Goal: Task Accomplishment & Management: Manage account settings

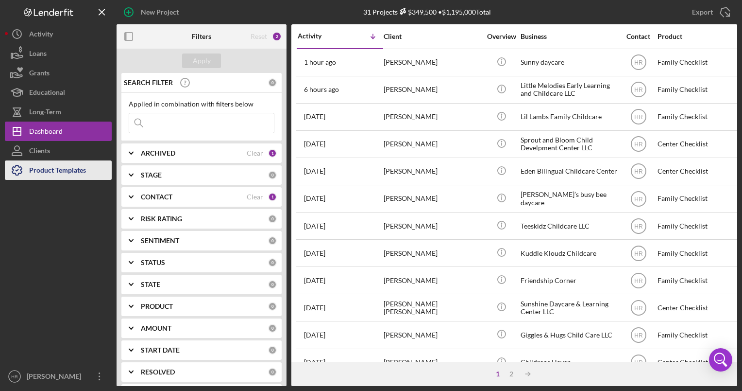
click at [68, 165] on div "Product Templates" at bounding box center [57, 171] width 57 height 22
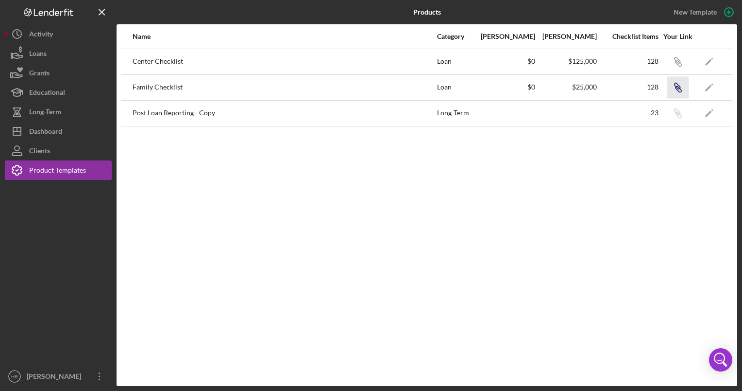
click at [674, 87] on icon "Icon/Link" at bounding box center [678, 87] width 22 height 22
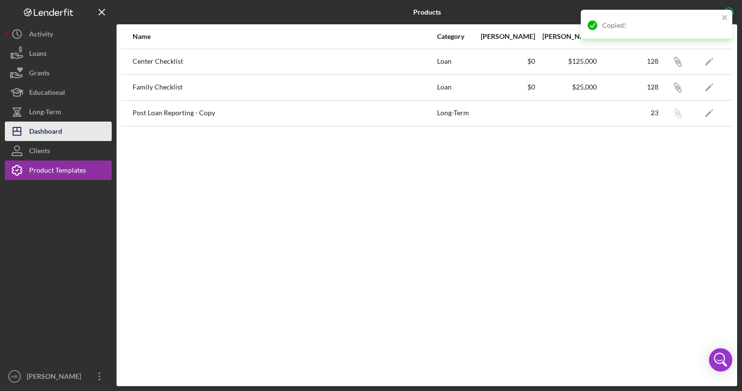
click at [71, 124] on button "Icon/Dashboard Dashboard" at bounding box center [58, 130] width 107 height 19
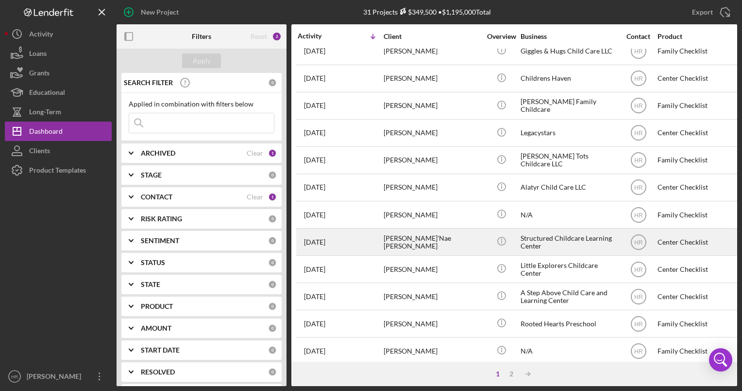
scroll to position [381, 0]
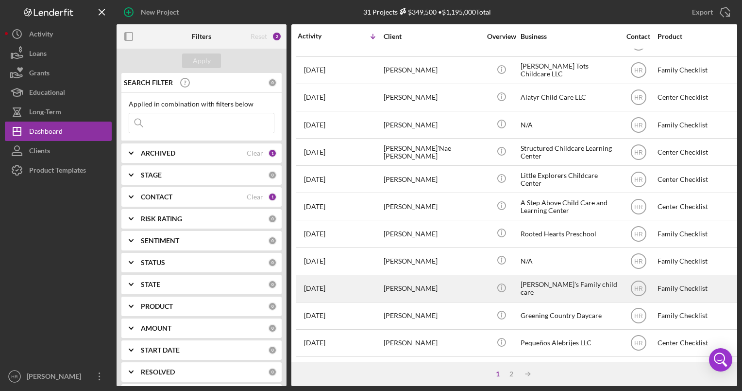
click at [541, 289] on div "[PERSON_NAME]'s Family child care" at bounding box center [569, 288] width 97 height 26
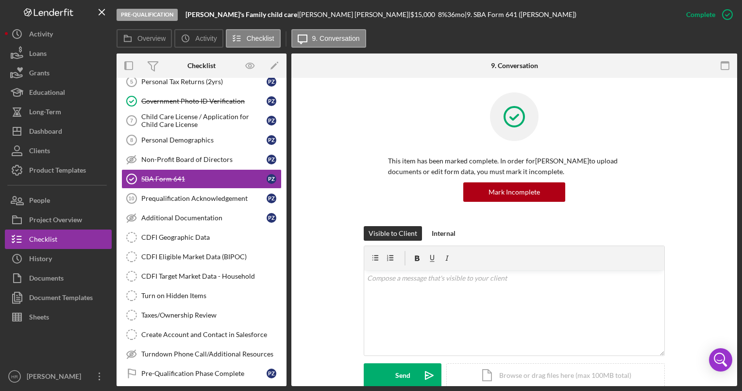
scroll to position [220, 0]
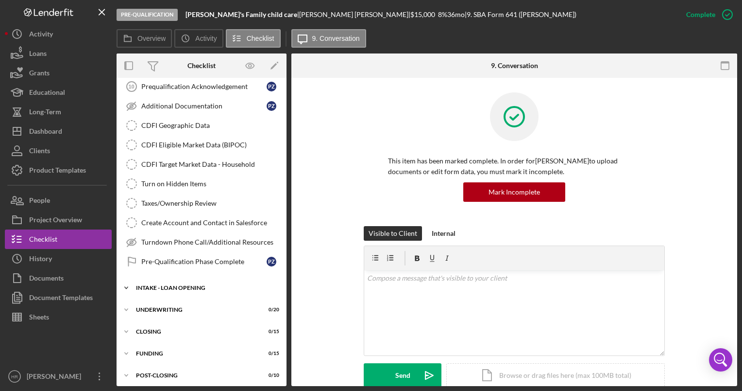
click at [189, 285] on div "INTAKE - LOAN OPENING" at bounding box center [205, 288] width 138 height 6
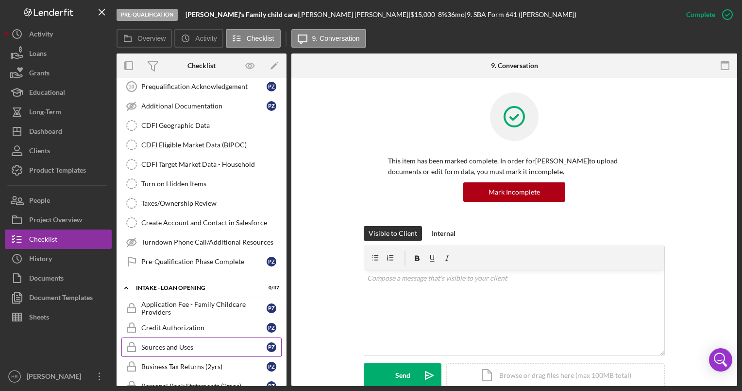
scroll to position [366, 0]
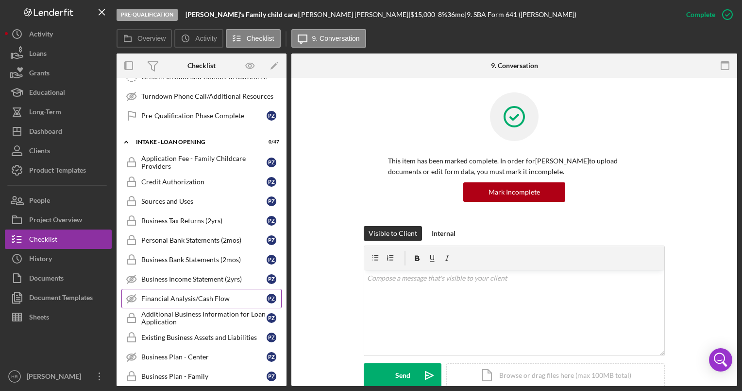
click at [183, 289] on link "Financial Analysis/Cash Flow Financial Analysis/Cash Flow P Z" at bounding box center [201, 298] width 160 height 19
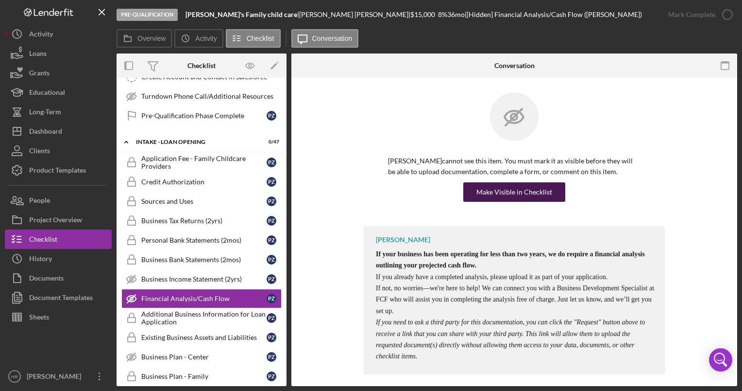
click at [509, 188] on div "Make Visible in Checklist" at bounding box center [515, 191] width 76 height 19
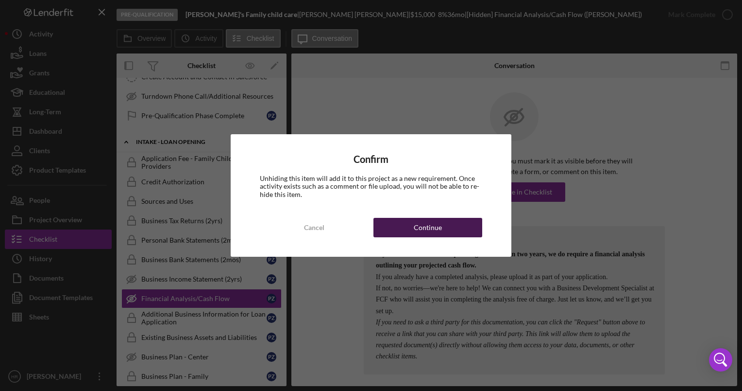
click at [435, 223] on div "Continue" at bounding box center [428, 227] width 28 height 19
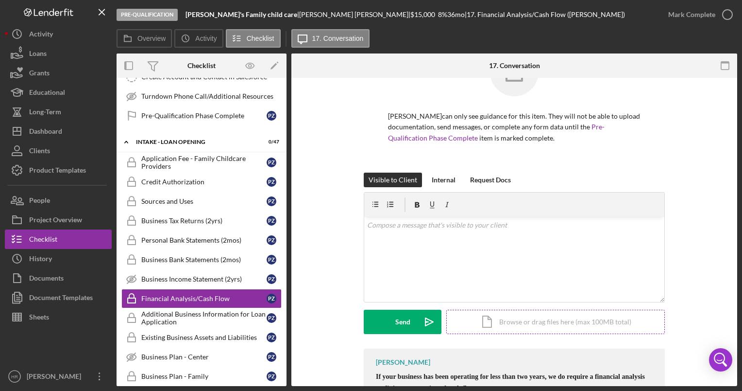
scroll to position [97, 0]
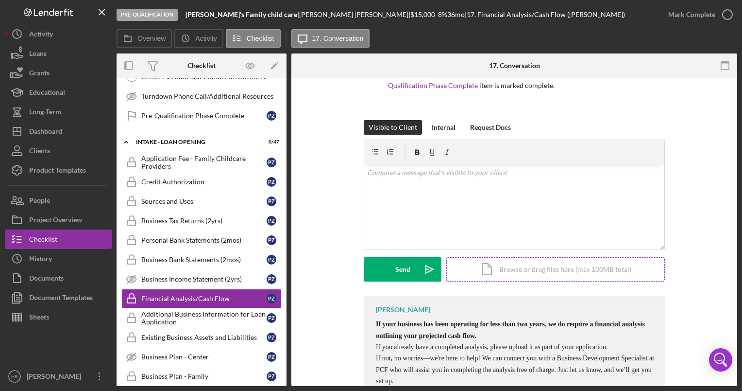
click at [509, 272] on div "Icon/Document Browse or drag files here (max 100MB total) Tap to choose files o…" at bounding box center [555, 269] width 219 height 24
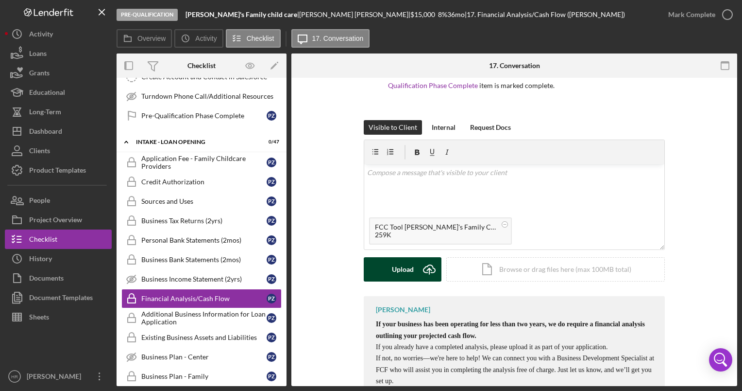
click at [388, 272] on button "Upload Icon/Upload" at bounding box center [403, 269] width 78 height 24
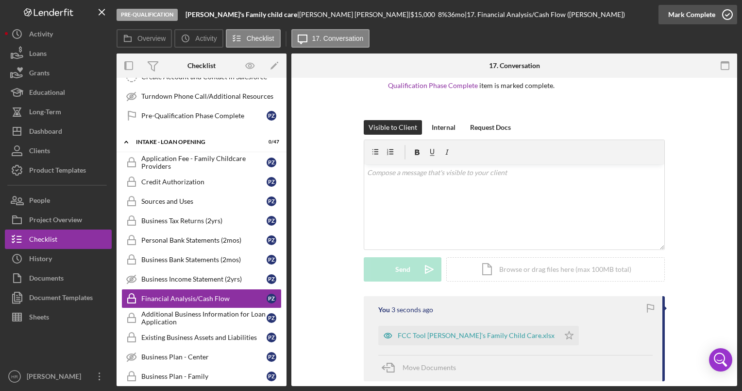
click at [728, 14] on polyline "button" at bounding box center [728, 15] width 4 height 2
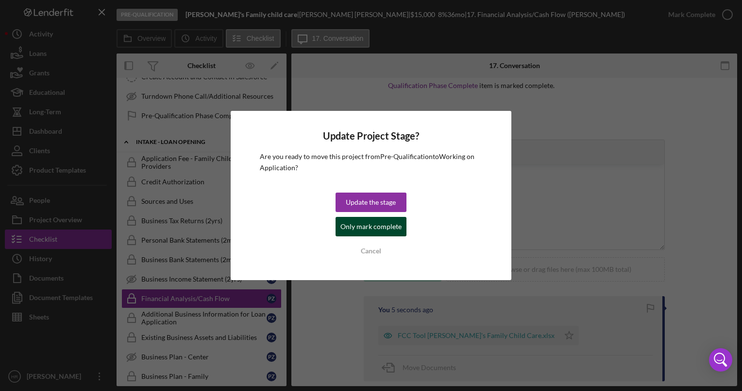
click at [369, 225] on div "Only mark complete" at bounding box center [370, 226] width 61 height 19
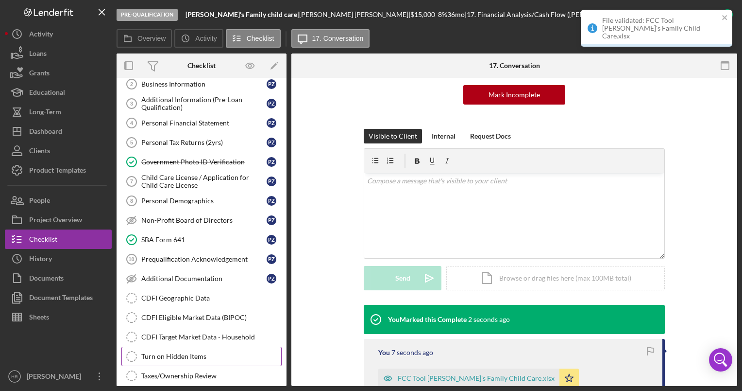
scroll to position [0, 0]
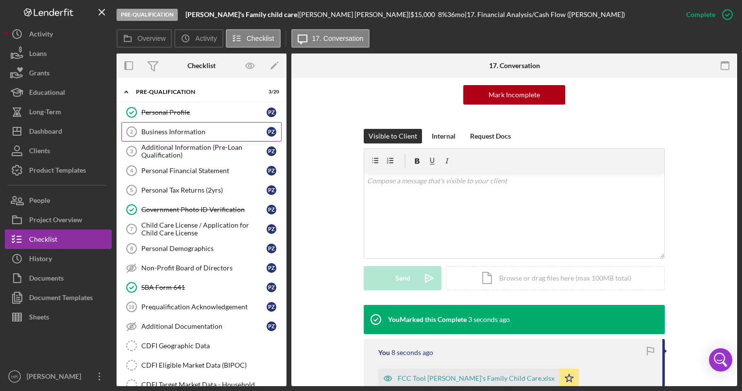
click at [202, 136] on link "Business Information 2 Business Information P Z" at bounding box center [201, 131] width 160 height 19
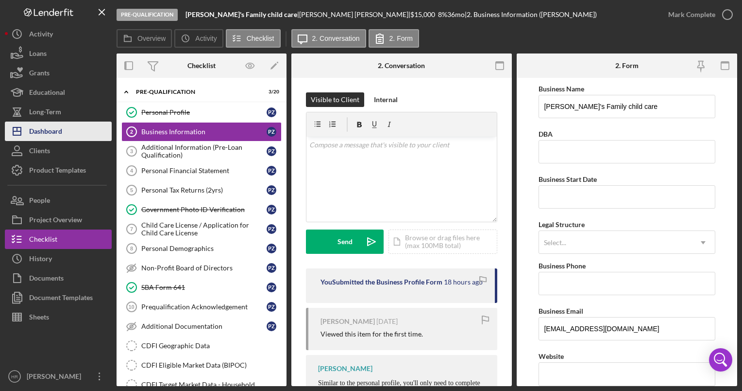
click at [66, 130] on button "Icon/Dashboard Dashboard" at bounding box center [58, 130] width 107 height 19
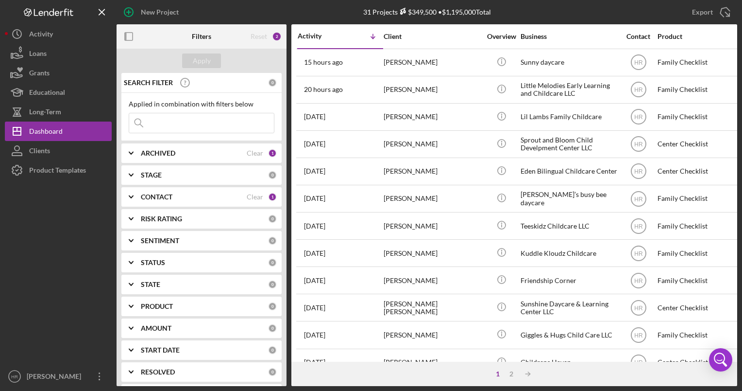
click at [192, 177] on div "STAGE" at bounding box center [204, 175] width 127 height 8
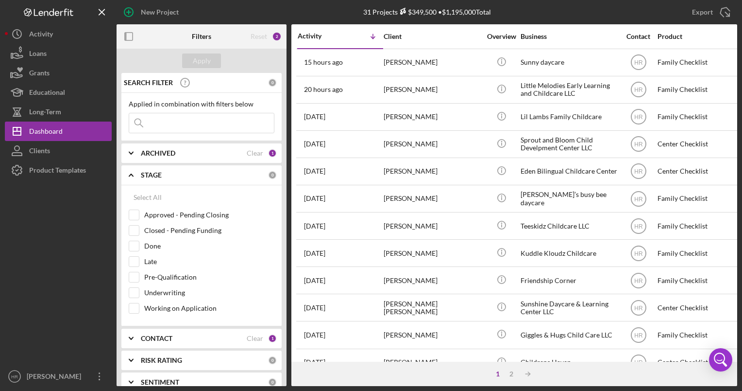
click at [171, 173] on div "STAGE" at bounding box center [204, 175] width 127 height 8
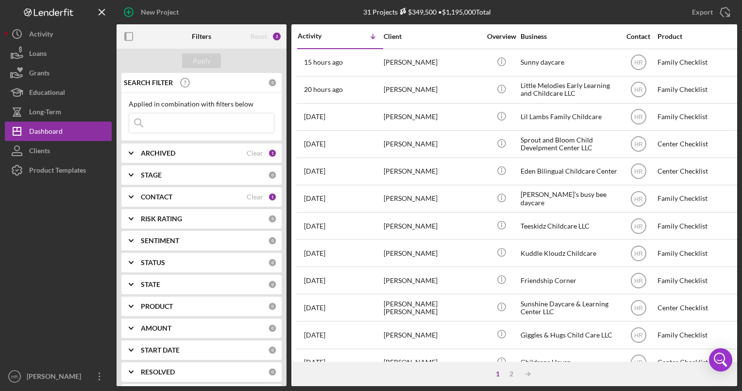
click at [175, 194] on div "CONTACT" at bounding box center [194, 197] width 106 height 8
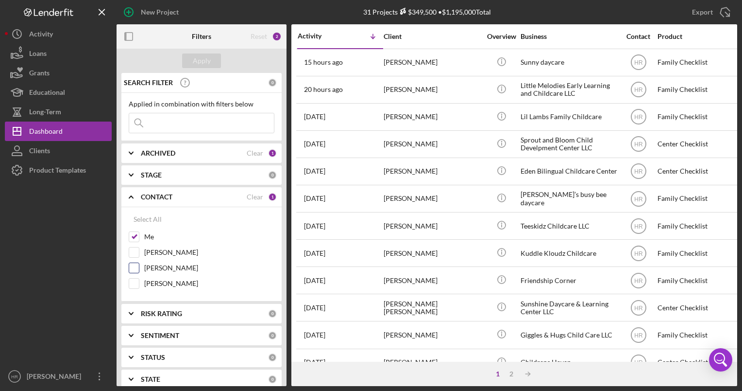
click at [155, 276] on div "[PERSON_NAME]" at bounding box center [202, 270] width 146 height 16
click at [155, 280] on label "[PERSON_NAME]" at bounding box center [209, 283] width 130 height 10
click at [139, 280] on input "[PERSON_NAME]" at bounding box center [134, 283] width 10 height 10
checkbox input "true"
click at [151, 233] on label "Me" at bounding box center [209, 237] width 130 height 10
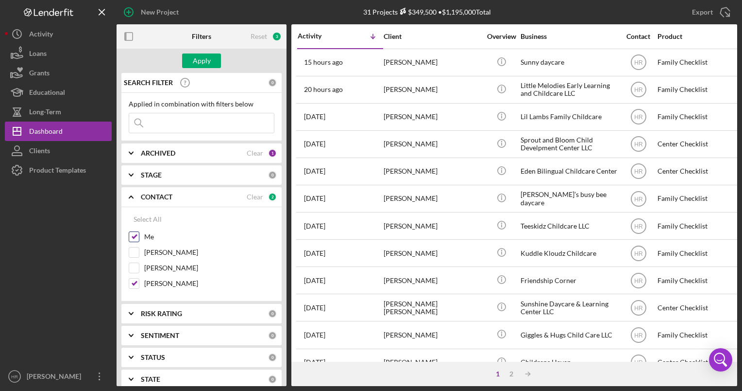
click at [139, 233] on input "Me" at bounding box center [134, 237] width 10 height 10
checkbox input "false"
click at [207, 61] on div "Apply" at bounding box center [202, 60] width 18 height 15
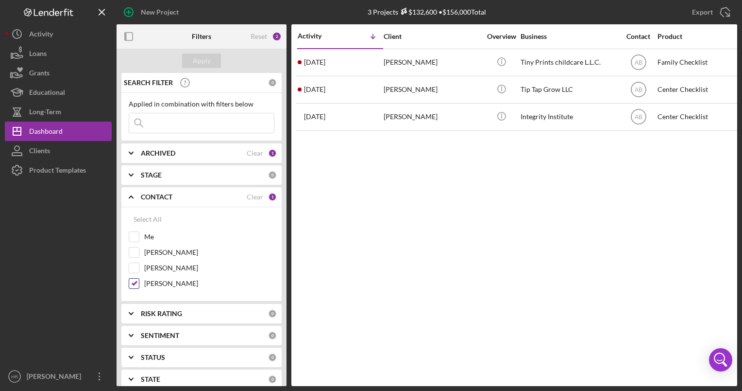
click at [136, 280] on input "[PERSON_NAME]" at bounding box center [134, 283] width 10 height 10
checkbox input "false"
click at [144, 236] on label "Me" at bounding box center [209, 237] width 130 height 10
click at [139, 236] on input "Me" at bounding box center [134, 237] width 10 height 10
checkbox input "true"
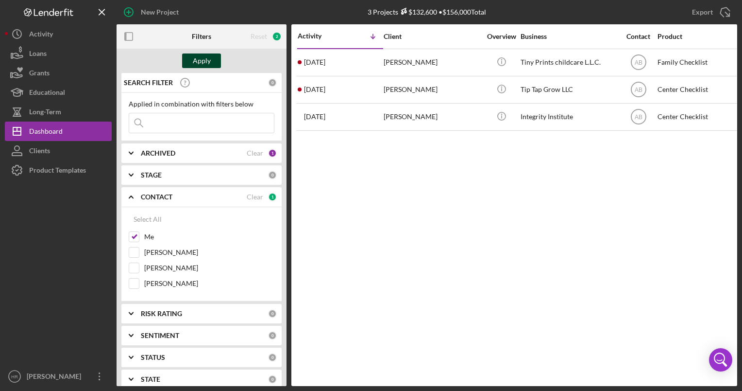
click at [207, 60] on div "Apply" at bounding box center [202, 60] width 18 height 15
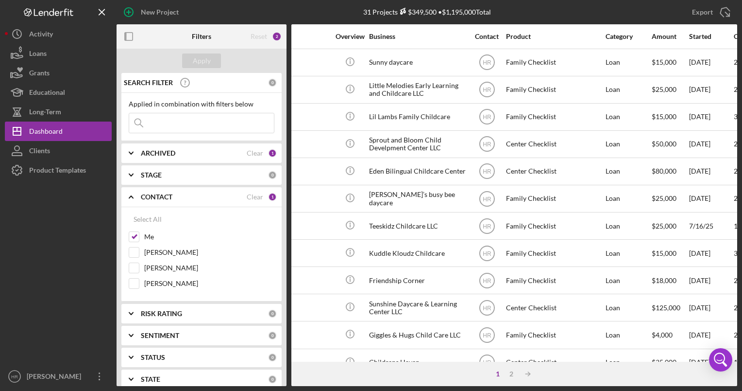
scroll to position [0, 151]
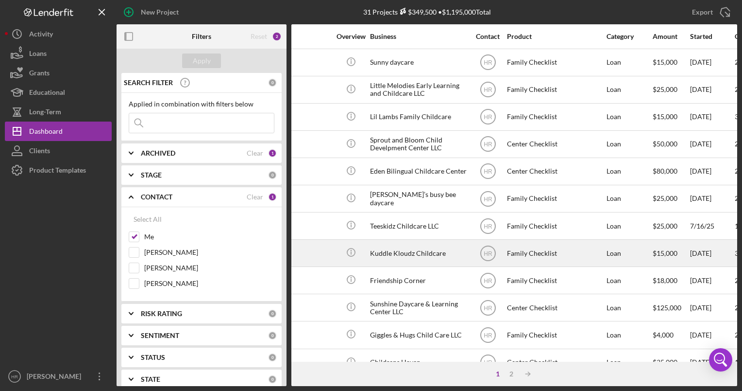
click at [416, 257] on div "Kuddle Kloudz Childcare" at bounding box center [418, 253] width 97 height 26
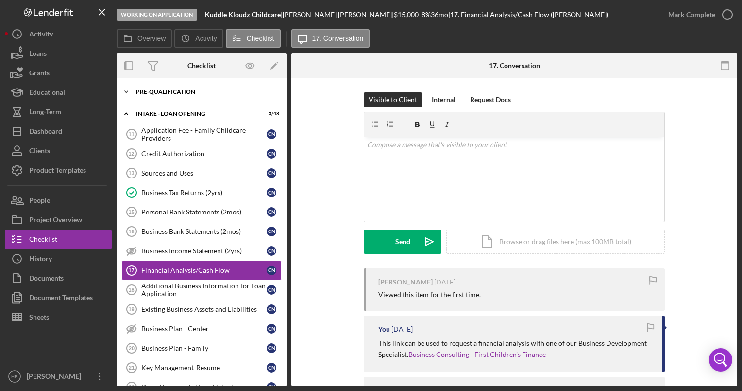
click at [161, 92] on div "Pre-Qualification" at bounding box center [205, 92] width 138 height 6
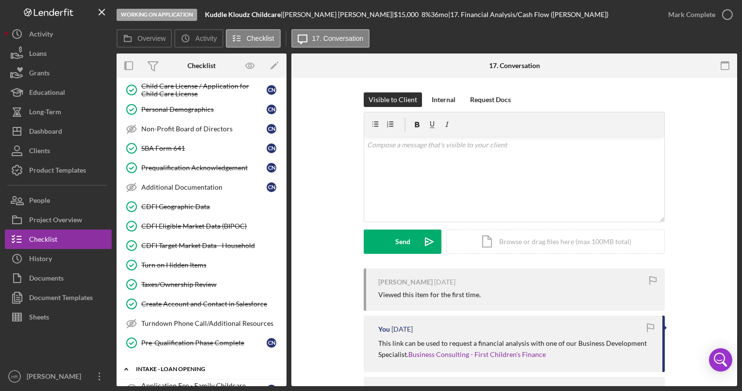
scroll to position [194, 0]
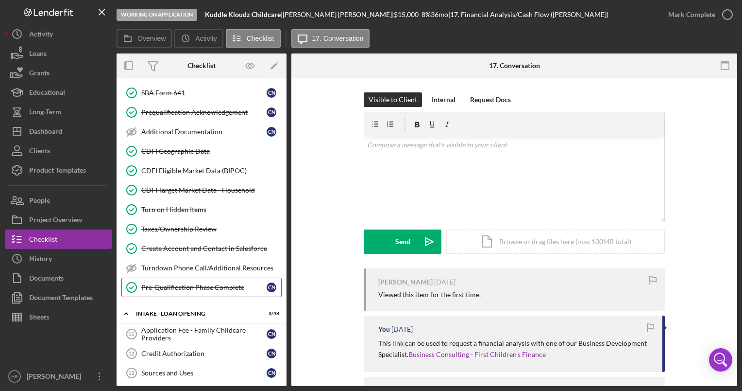
click at [164, 283] on div "Pre-Qualification Phase Complete" at bounding box center [203, 287] width 125 height 8
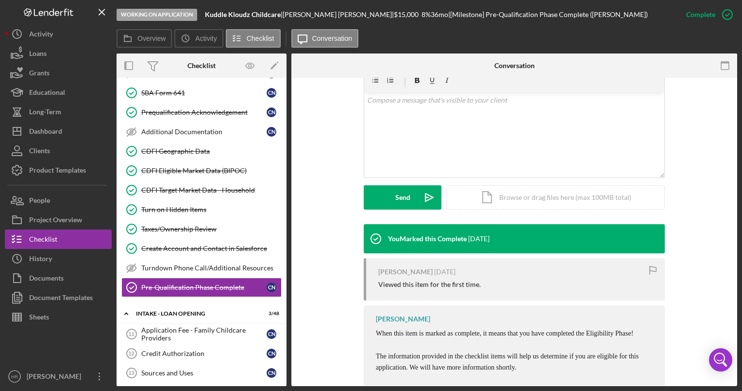
scroll to position [194, 0]
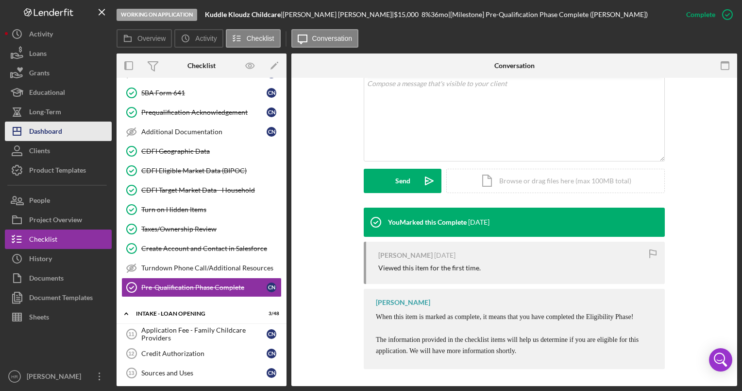
click at [61, 133] on div "Dashboard" at bounding box center [45, 132] width 33 height 22
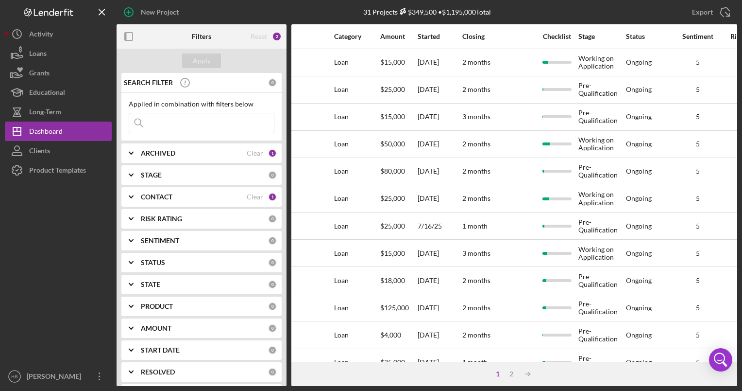
scroll to position [0, 420]
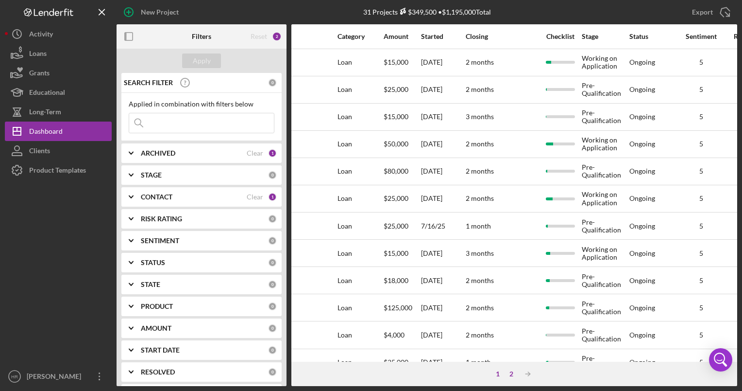
click at [509, 370] on div "2" at bounding box center [512, 374] width 14 height 8
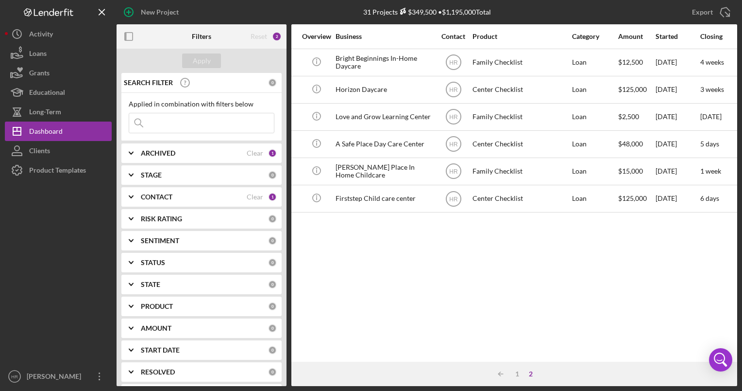
scroll to position [0, 176]
